Goal: Check status: Check status

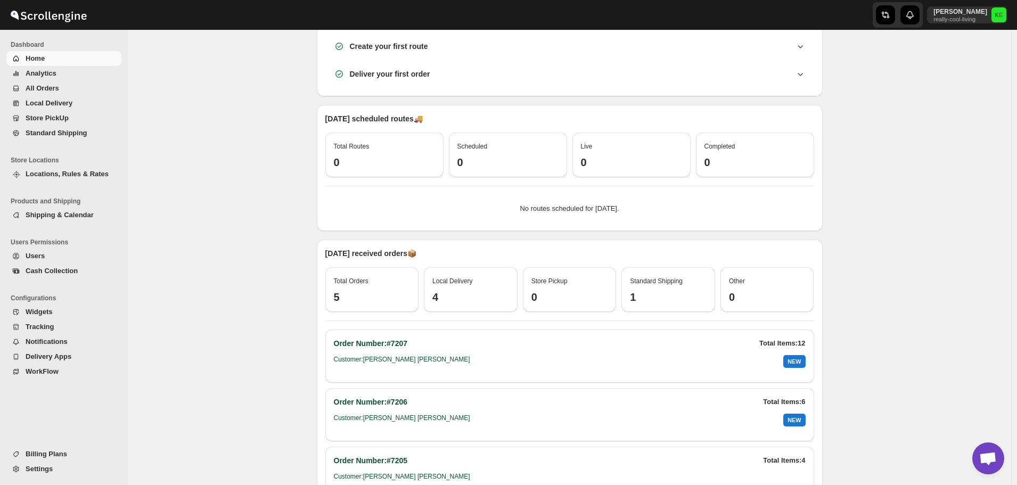
scroll to position [264, 0]
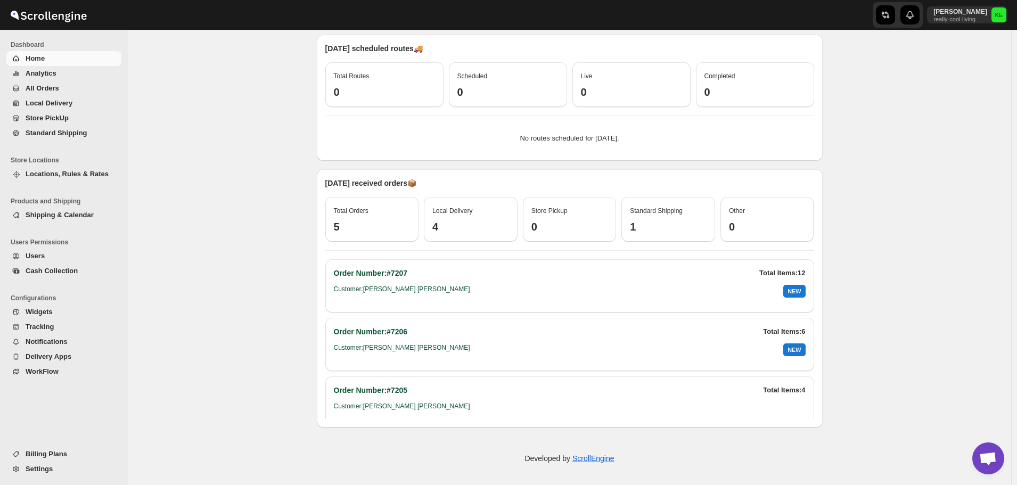
click at [458, 216] on div "Local Delivery" at bounding box center [470, 210] width 77 height 11
click at [463, 211] on span "Local Delivery" at bounding box center [452, 210] width 40 height 7
click at [437, 223] on h3 "4" at bounding box center [470, 226] width 77 height 13
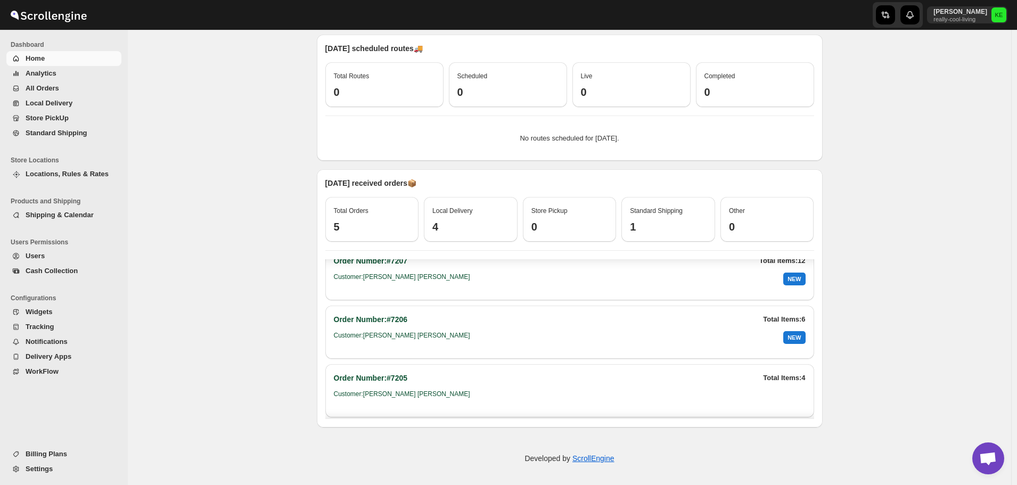
scroll to position [0, 0]
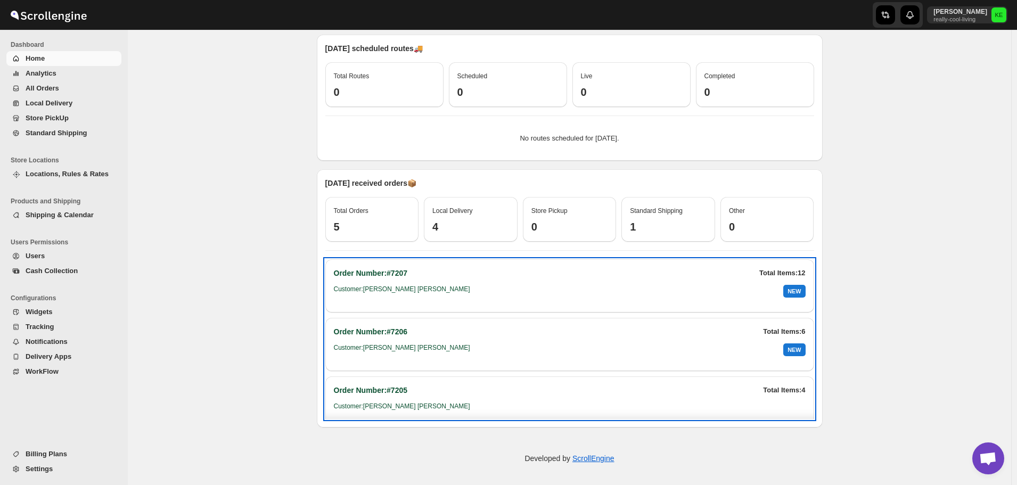
click at [791, 350] on div "NEW" at bounding box center [794, 349] width 22 height 13
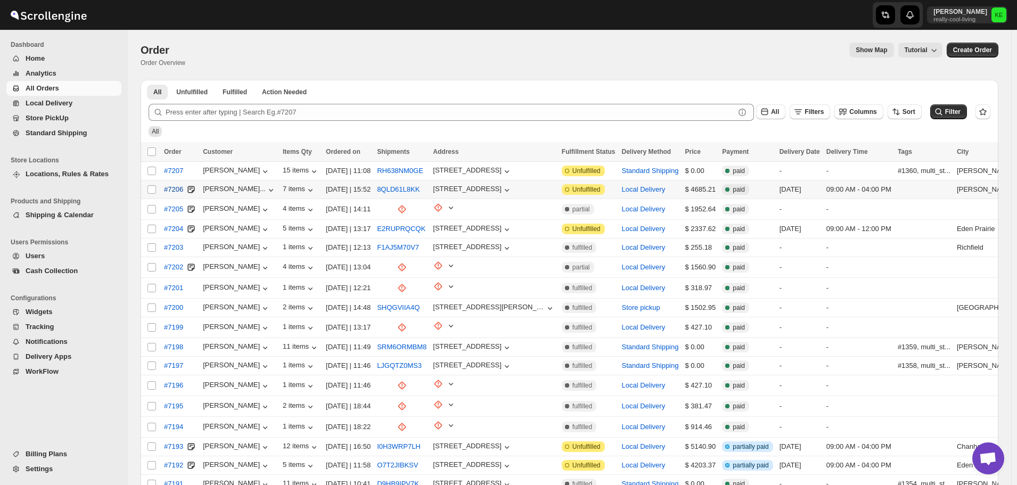
click at [172, 190] on span "#7206" at bounding box center [173, 189] width 19 height 11
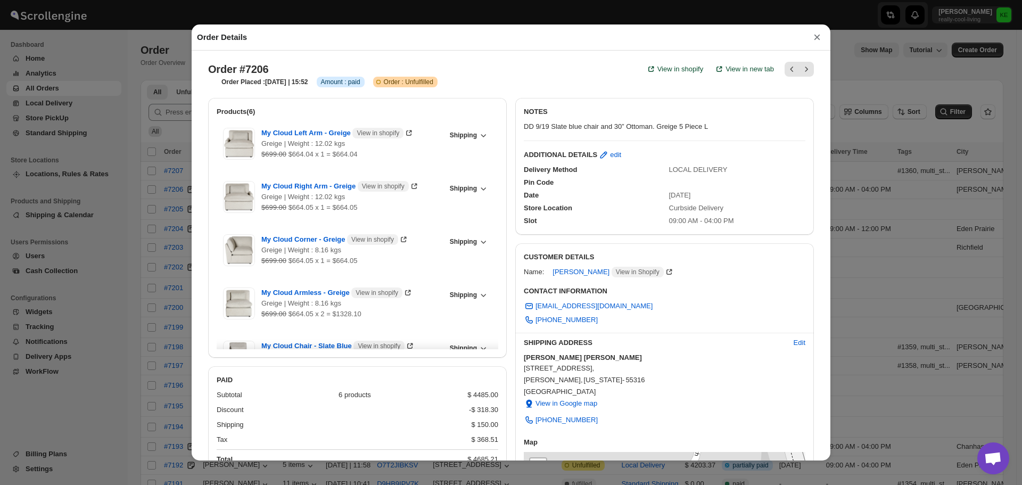
click at [814, 40] on button "×" at bounding box center [817, 37] width 16 height 15
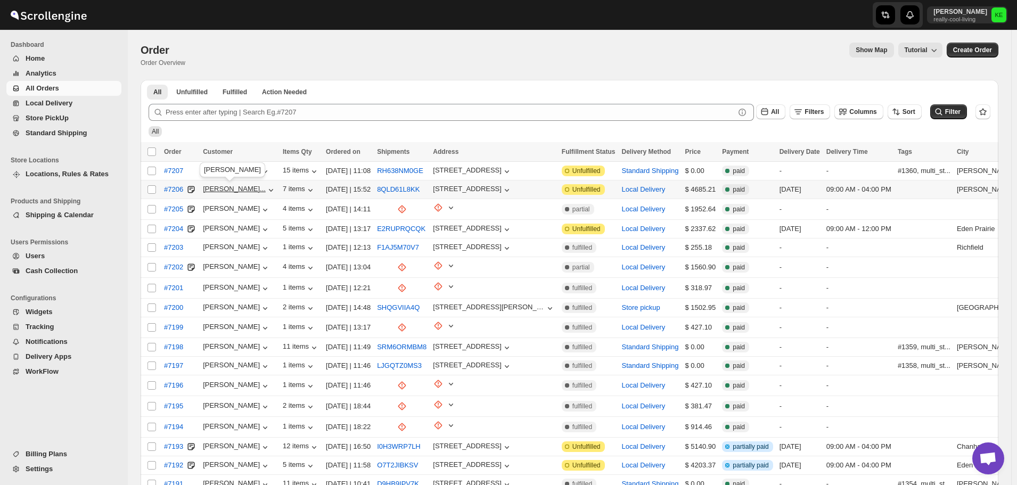
click at [241, 190] on div "[PERSON_NAME]..." at bounding box center [234, 189] width 63 height 8
click at [174, 191] on span "#7206" at bounding box center [173, 189] width 19 height 11
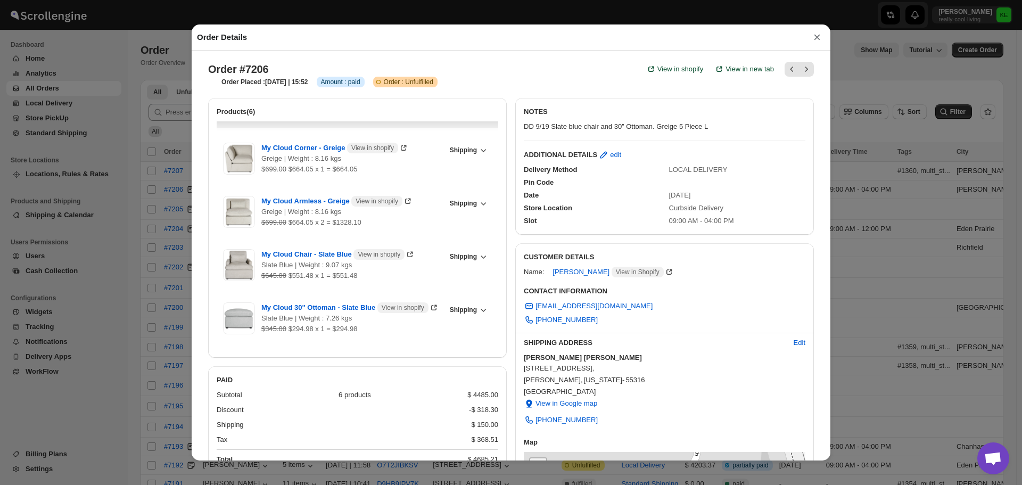
scroll to position [102, 0]
click at [817, 38] on button "×" at bounding box center [817, 37] width 16 height 15
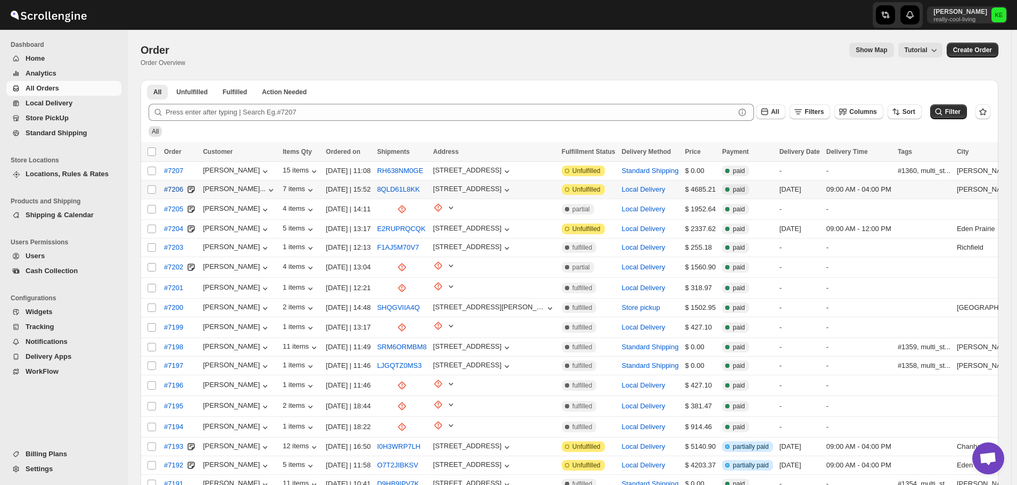
click at [174, 188] on span "#7206" at bounding box center [173, 189] width 19 height 11
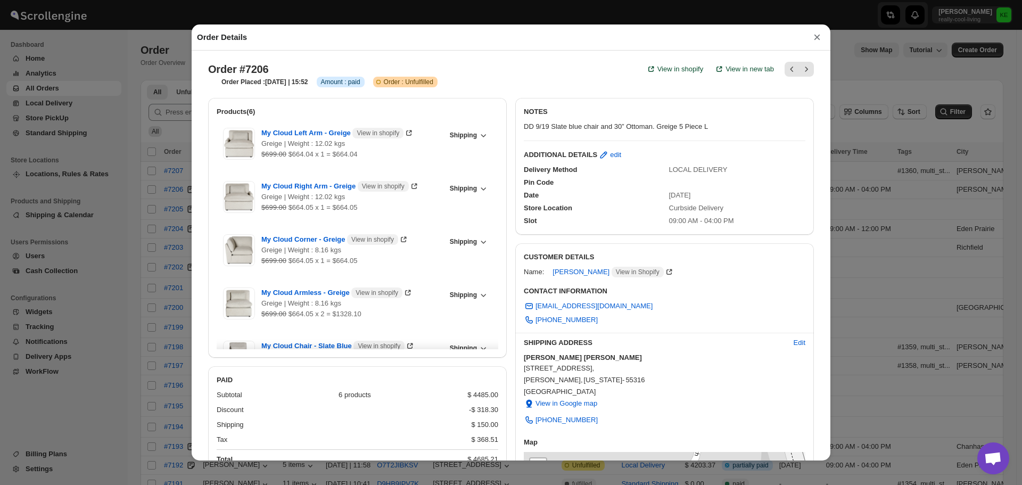
click at [816, 40] on button "×" at bounding box center [817, 37] width 16 height 15
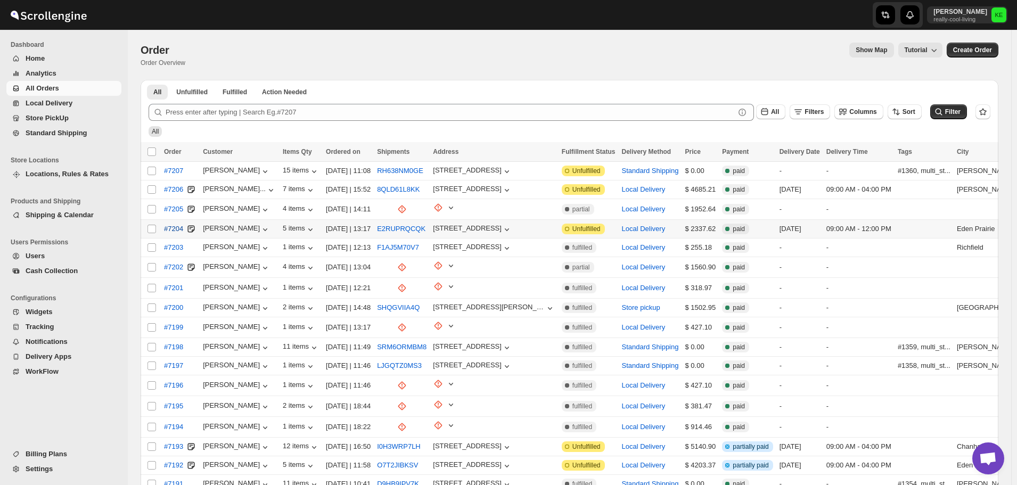
click at [172, 226] on span "#7204" at bounding box center [173, 229] width 19 height 11
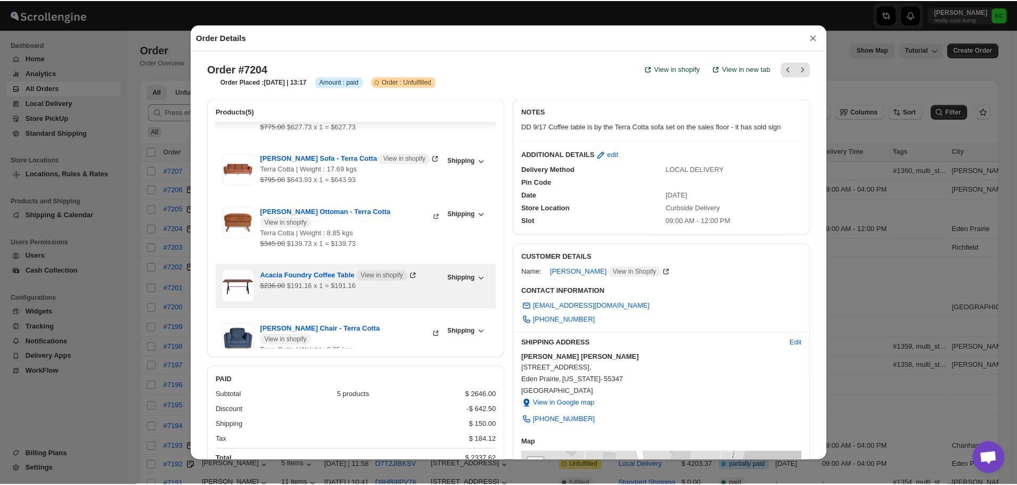
scroll to position [0, 0]
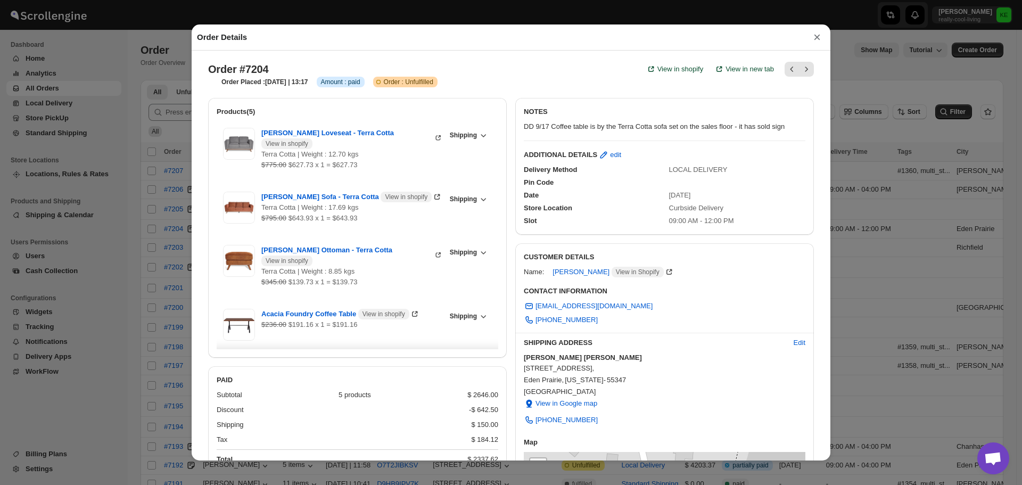
click at [816, 39] on button "×" at bounding box center [817, 37] width 16 height 15
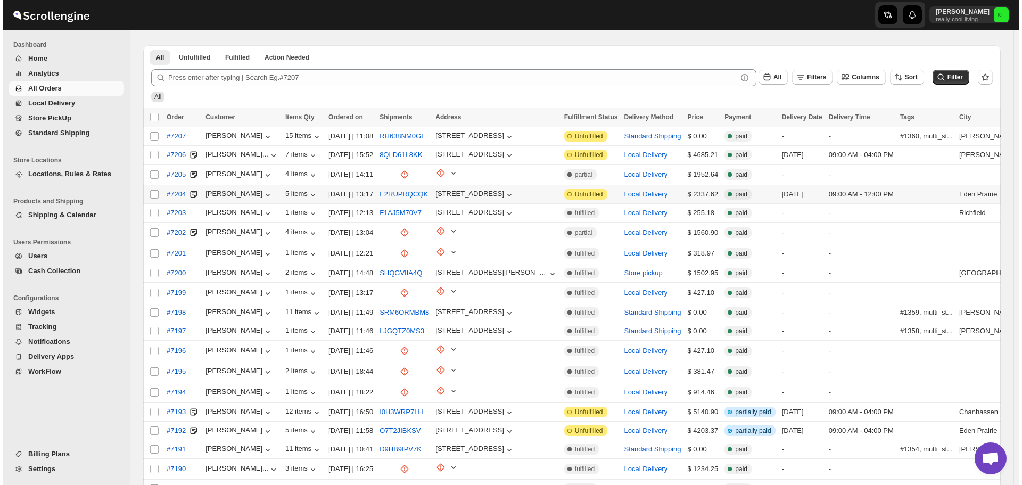
scroll to position [53, 0]
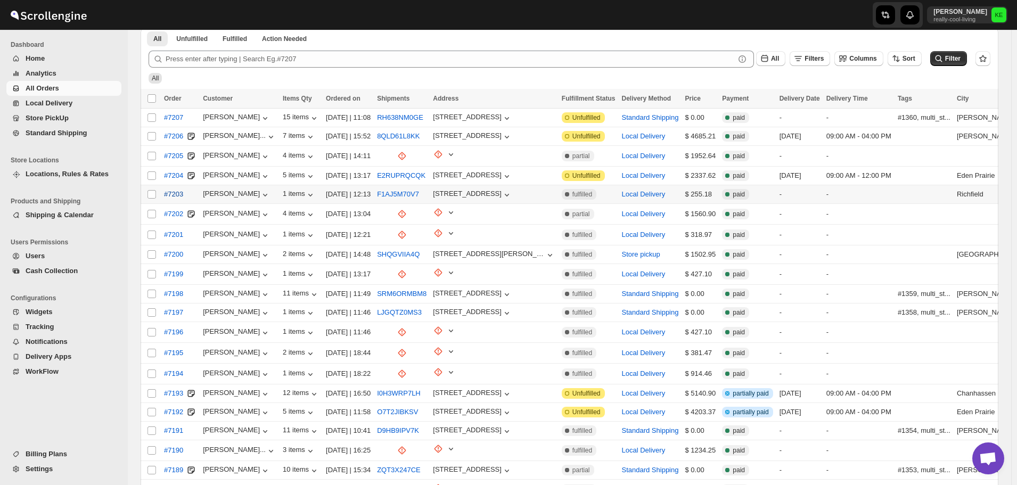
click at [175, 194] on span "#7203" at bounding box center [173, 194] width 19 height 11
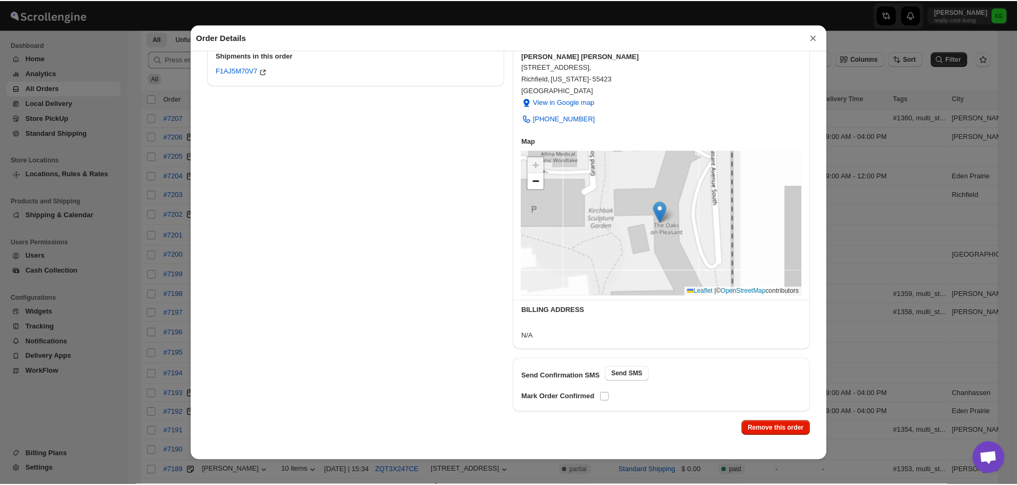
scroll to position [0, 0]
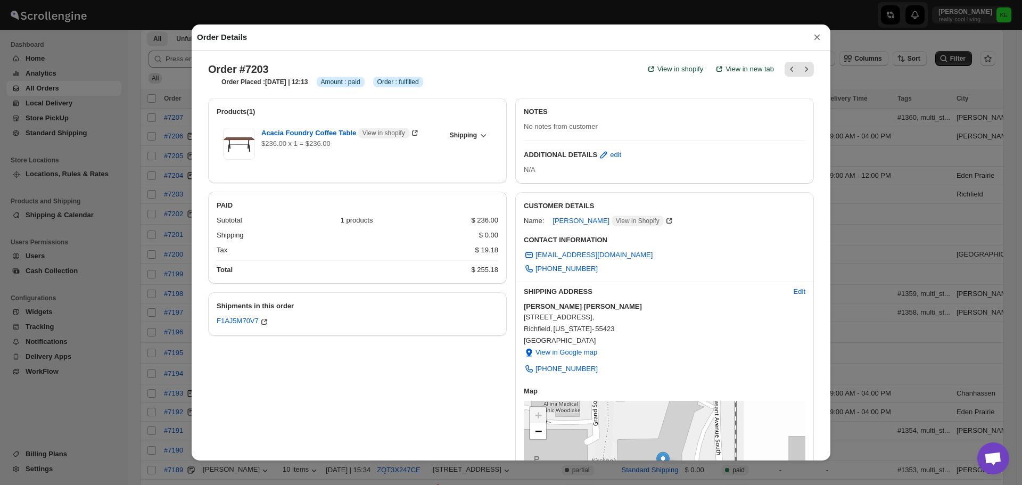
click at [817, 39] on button "×" at bounding box center [817, 37] width 16 height 15
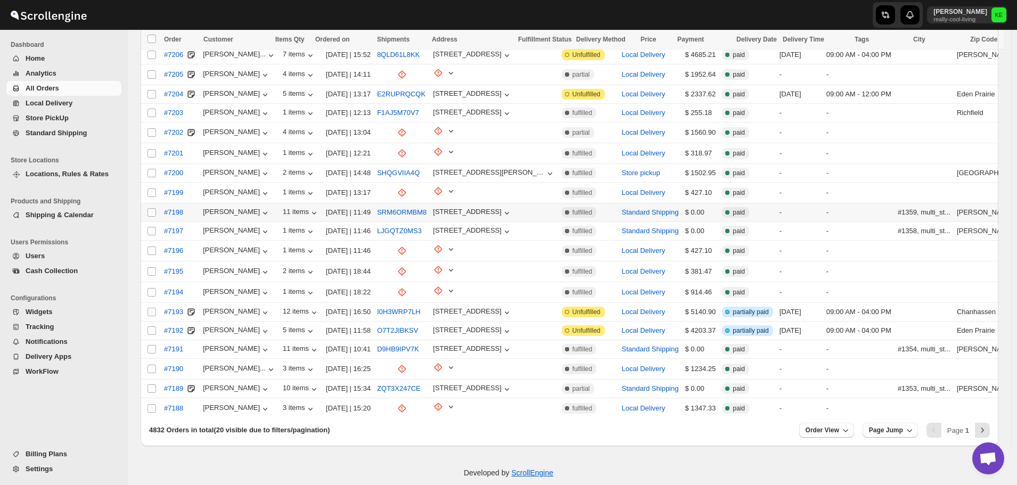
scroll to position [138, 0]
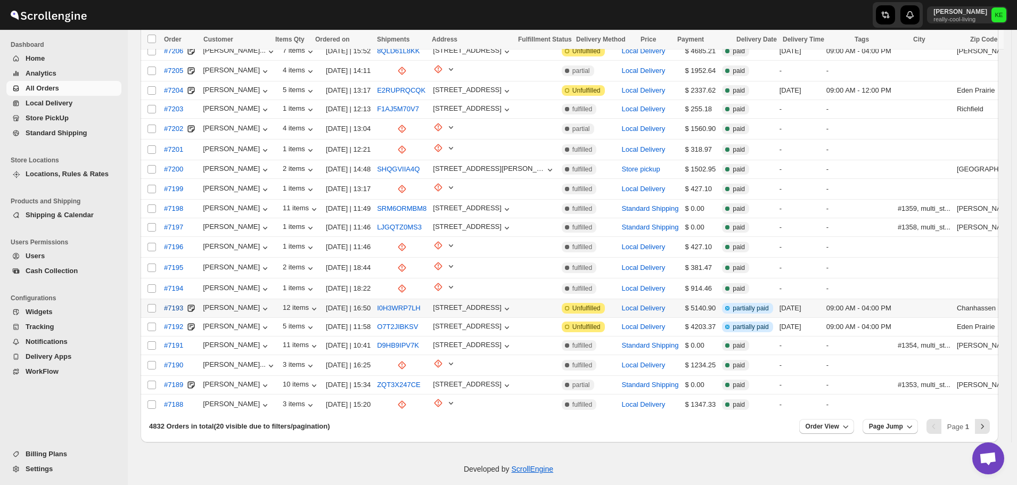
click at [174, 303] on span "#7193" at bounding box center [173, 308] width 19 height 11
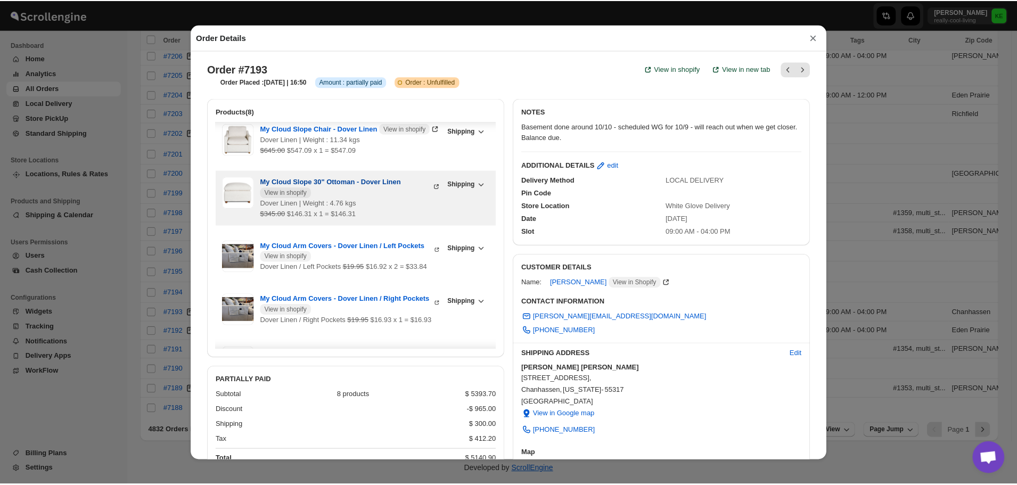
scroll to position [0, 0]
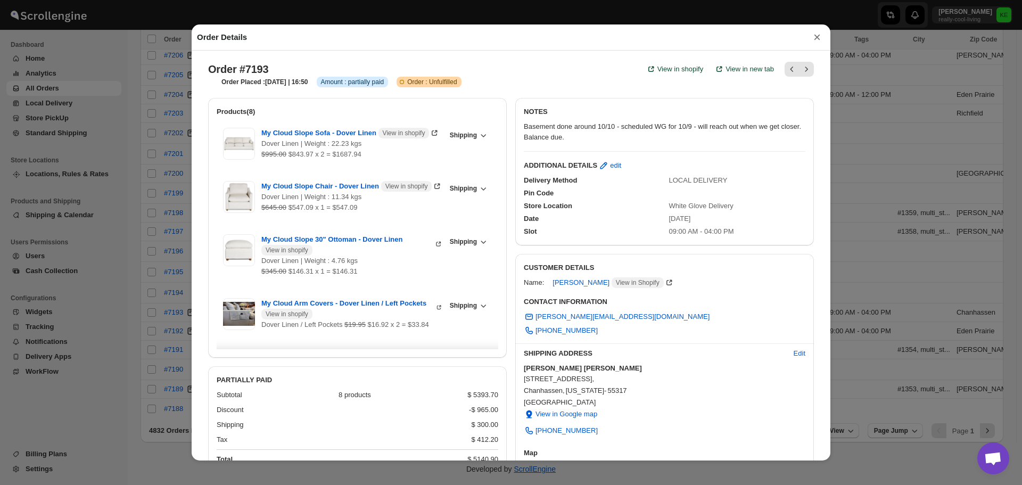
click at [817, 41] on button "×" at bounding box center [817, 37] width 16 height 15
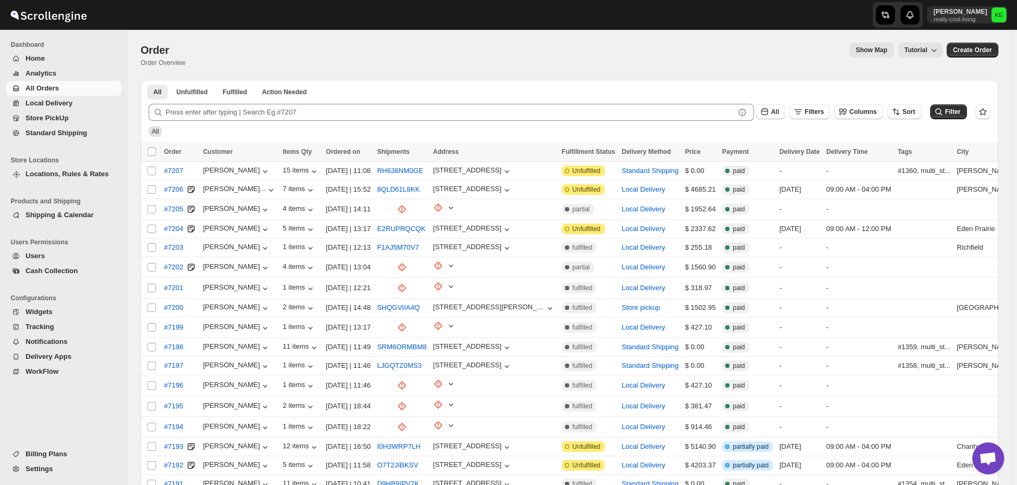
click at [32, 59] on span "Home" at bounding box center [35, 58] width 19 height 8
